Goal: Task Accomplishment & Management: Complete application form

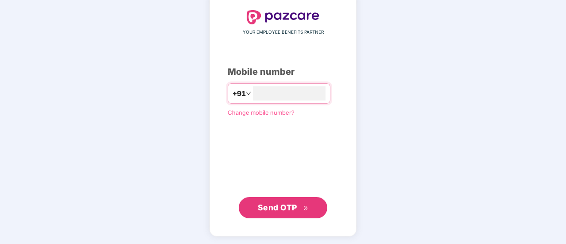
type input "**********"
click at [290, 208] on span "Send OTP" at bounding box center [277, 207] width 39 height 9
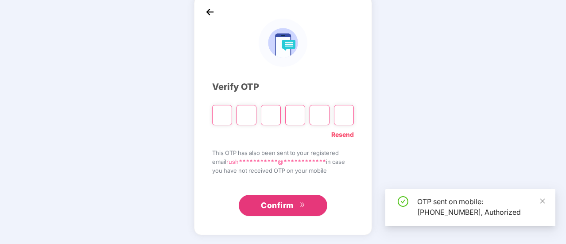
scroll to position [44, 0]
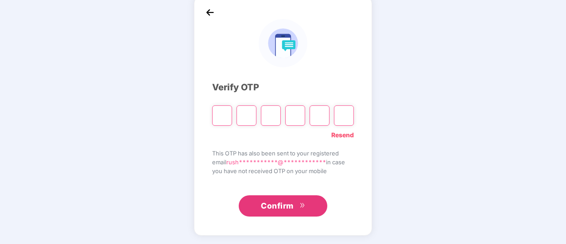
type input "*"
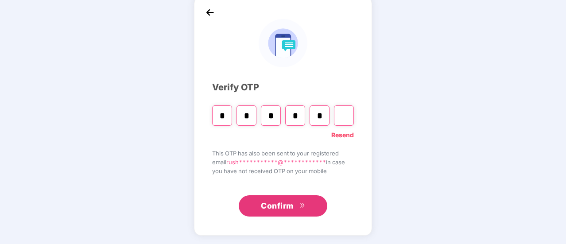
type input "*"
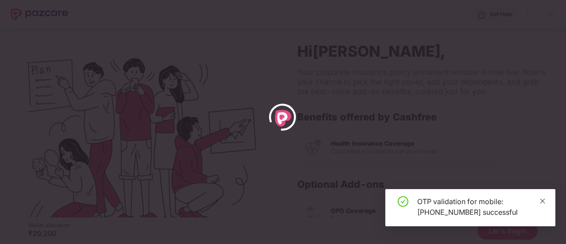
click at [541, 199] on icon "close" at bounding box center [542, 200] width 5 height 5
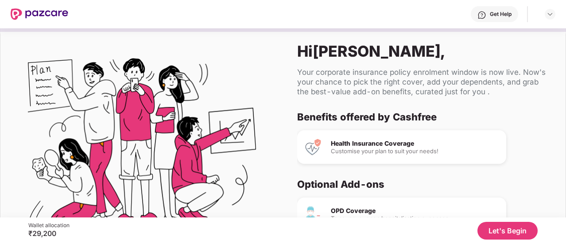
click at [514, 229] on button "Let's Begin" at bounding box center [507, 231] width 60 height 18
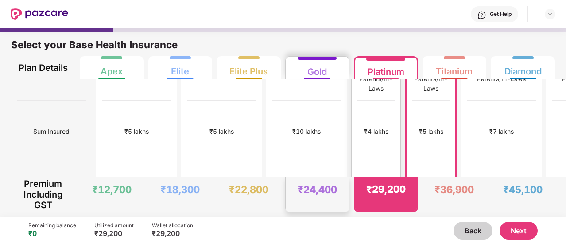
scroll to position [41, 0]
click at [512, 225] on button "Next" at bounding box center [518, 231] width 38 height 18
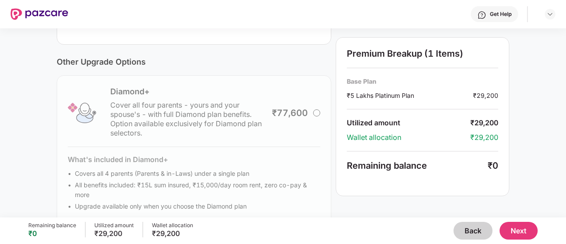
scroll to position [336, 0]
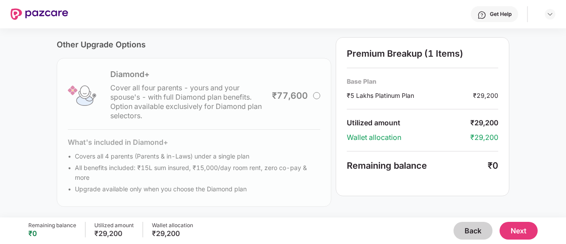
click at [518, 232] on button "Next" at bounding box center [518, 231] width 38 height 18
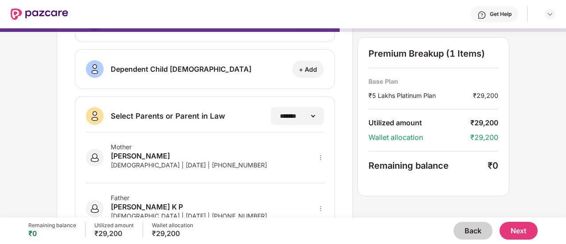
scroll to position [213, 0]
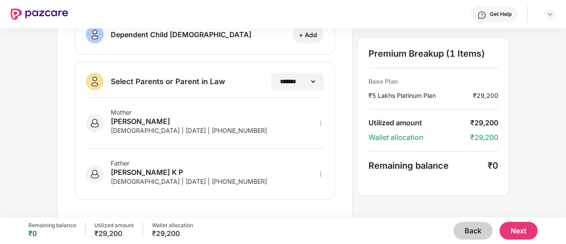
click at [513, 232] on button "Next" at bounding box center [518, 231] width 38 height 18
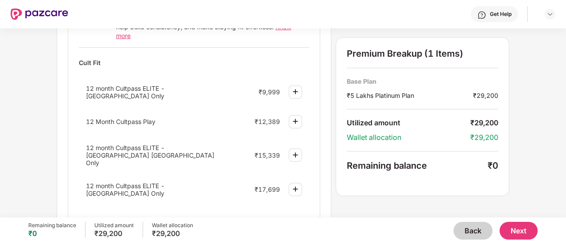
scroll to position [393, 0]
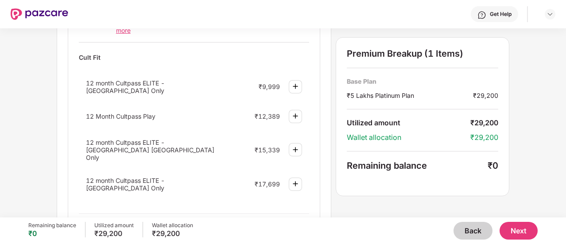
click at [200, 213] on div "View More" at bounding box center [194, 221] width 230 height 16
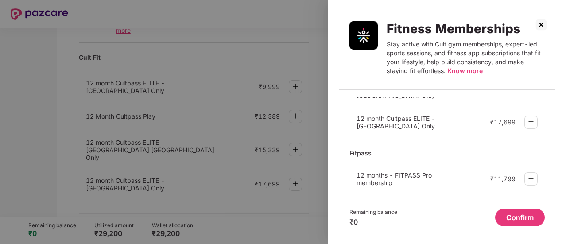
scroll to position [108, 0]
